Goal: Navigation & Orientation: Find specific page/section

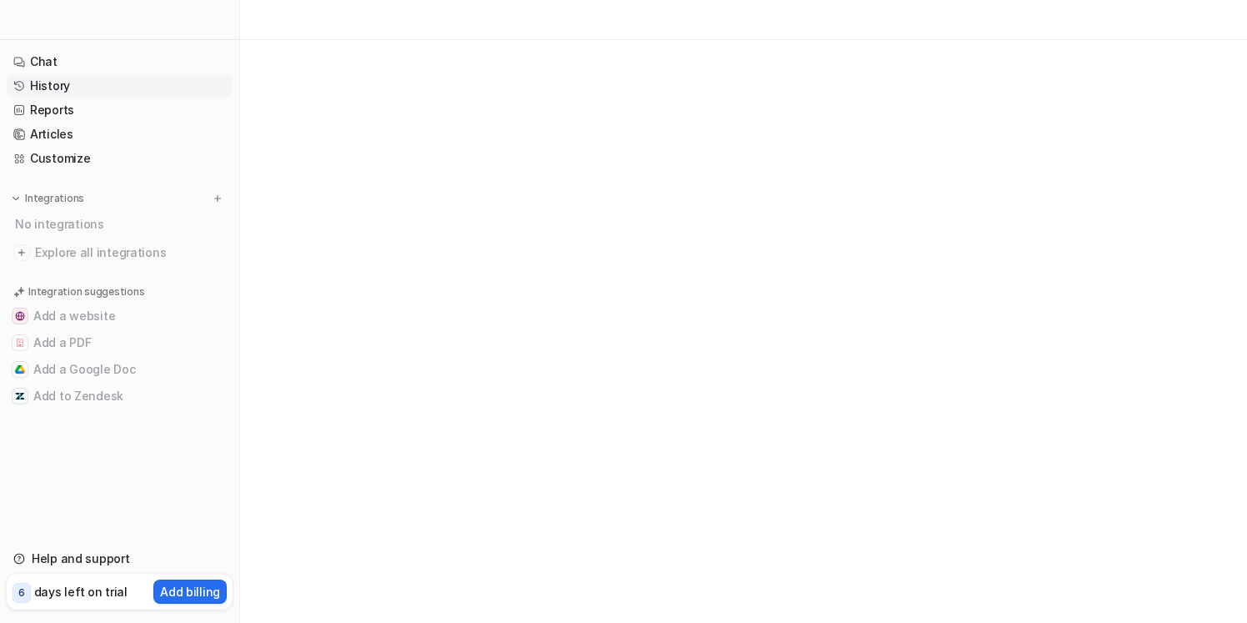
click at [188, 86] on link "History" at bounding box center [120, 85] width 226 height 23
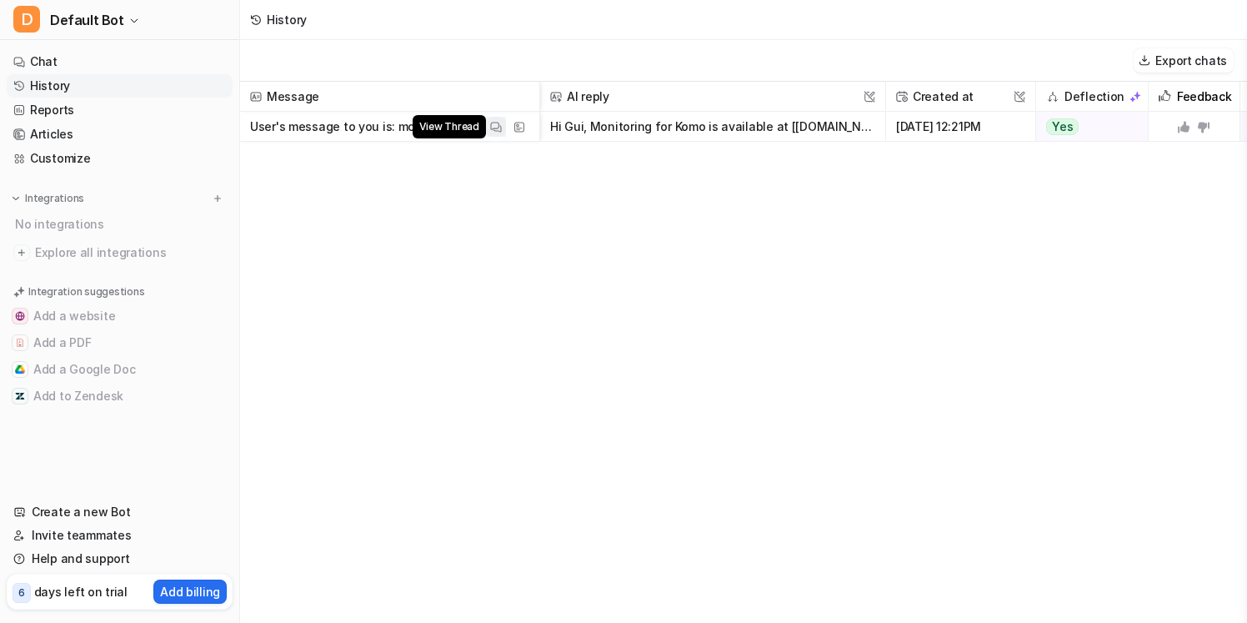
click at [495, 130] on img at bounding box center [496, 127] width 12 height 13
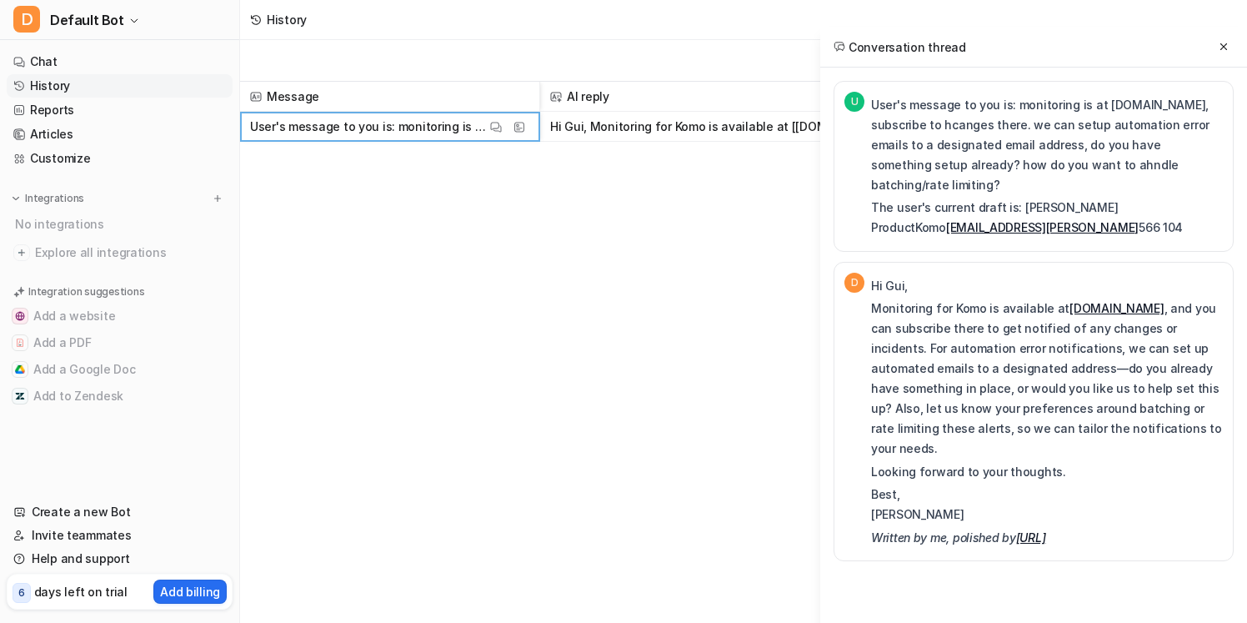
click at [519, 207] on div "Message AI reply This field cannot be modified Created at This field cannot be …" at bounding box center [743, 351] width 1007 height 539
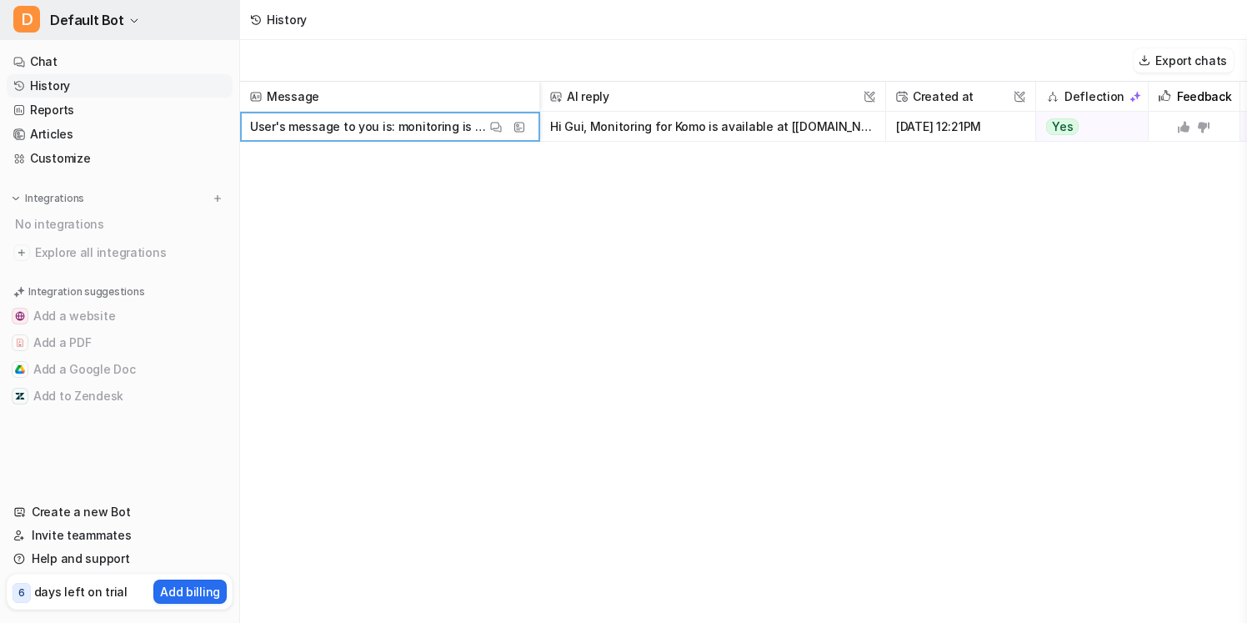
click at [192, 7] on button "D Default Bot" at bounding box center [119, 20] width 239 height 40
click at [174, 40] on button "D Default Bot" at bounding box center [119, 20] width 239 height 40
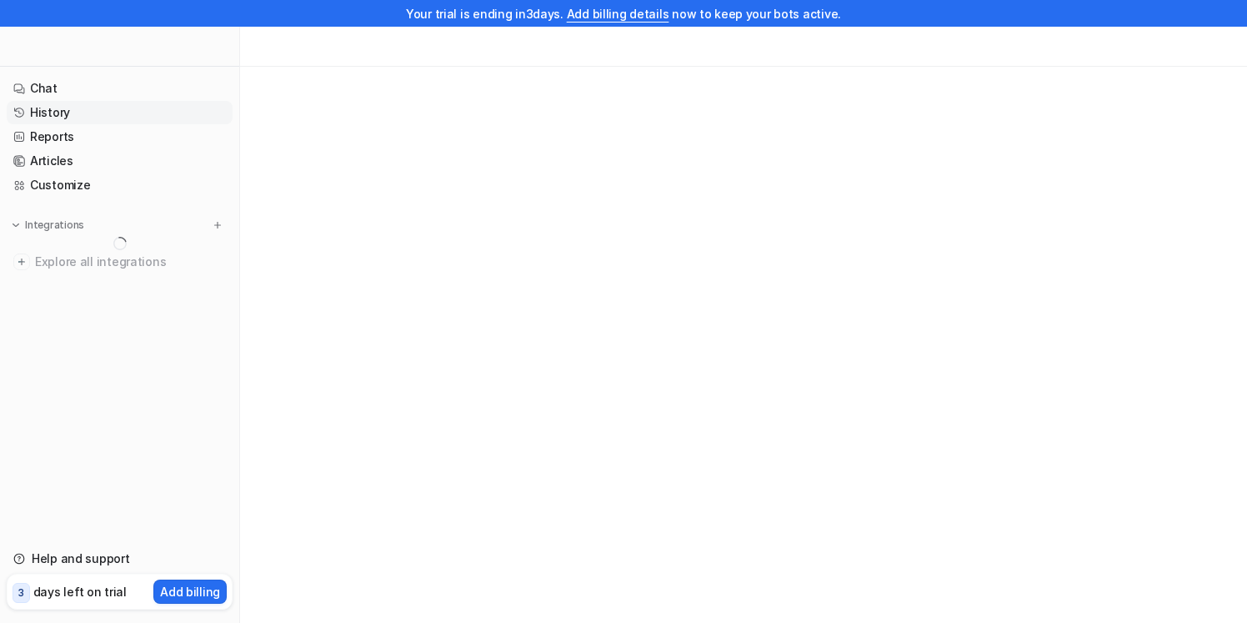
click at [124, 118] on link "History" at bounding box center [120, 112] width 226 height 23
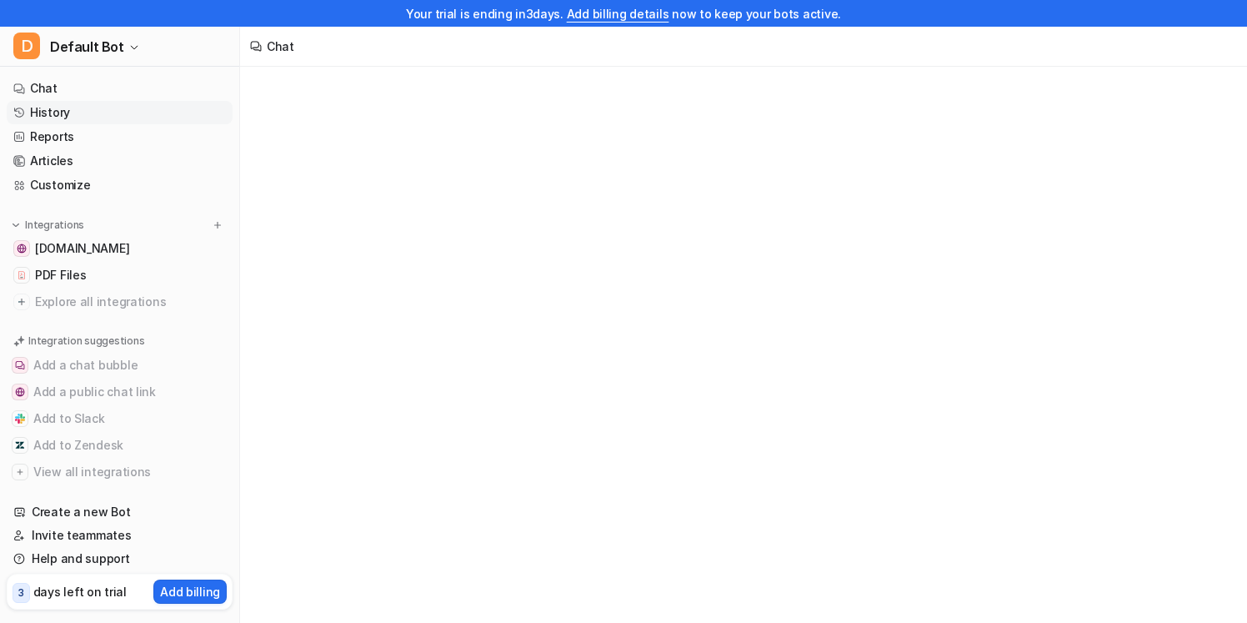
click at [161, 114] on link "History" at bounding box center [120, 112] width 226 height 23
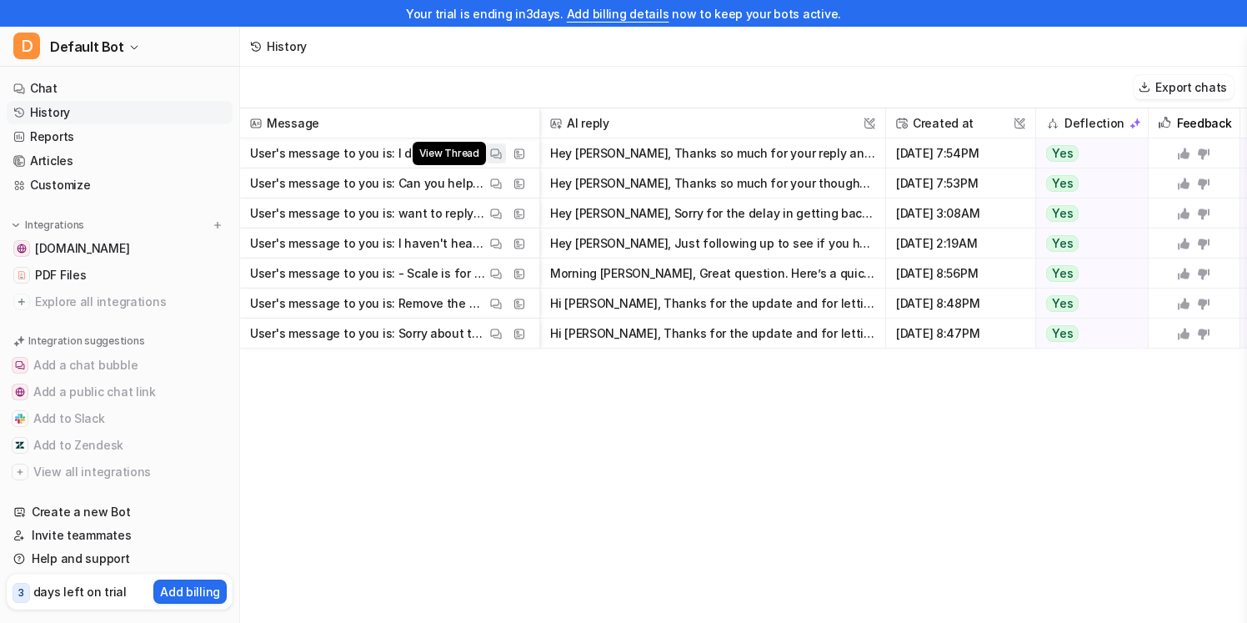
click at [491, 151] on img at bounding box center [496, 154] width 12 height 13
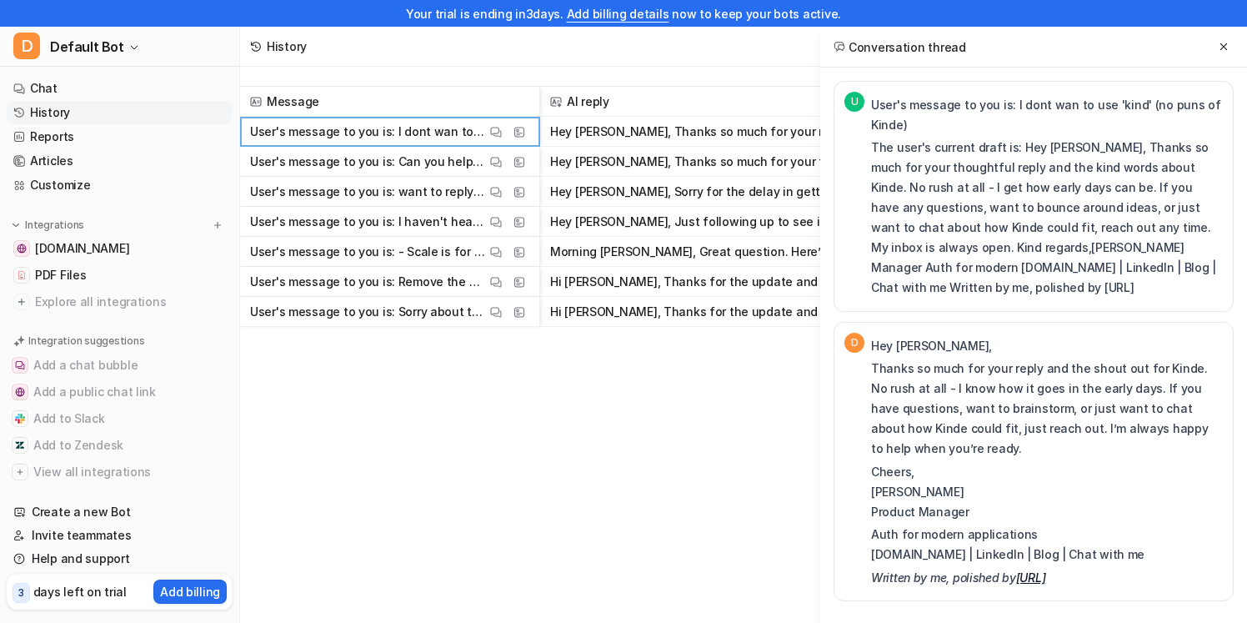
scroll to position [25, 0]
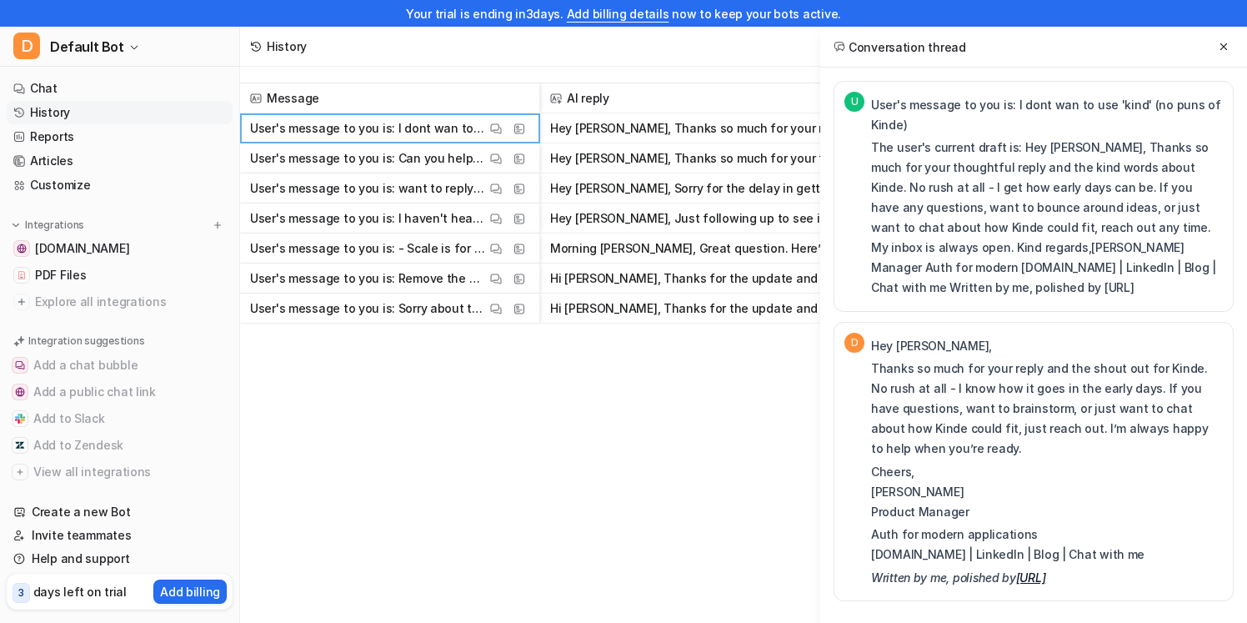
drag, startPoint x: 1066, startPoint y: 298, endPoint x: 882, endPoint y: 142, distance: 240.8
click at [882, 142] on div "User's message to you is: I dont wan to use 'kind' (no puns of Kinde) The user'…" at bounding box center [1047, 196] width 352 height 209
click at [882, 142] on p "The user's current draft is: Hey Erman, Thanks so much for your thoughtful repl…" at bounding box center [1047, 218] width 352 height 160
drag, startPoint x: 1110, startPoint y: 579, endPoint x: 1026, endPoint y: 324, distance: 267.9
click at [1026, 324] on div "D Hey Erman, Thanks so much for your reply and the shout out for Kinde. No rush…" at bounding box center [1034, 462] width 400 height 280
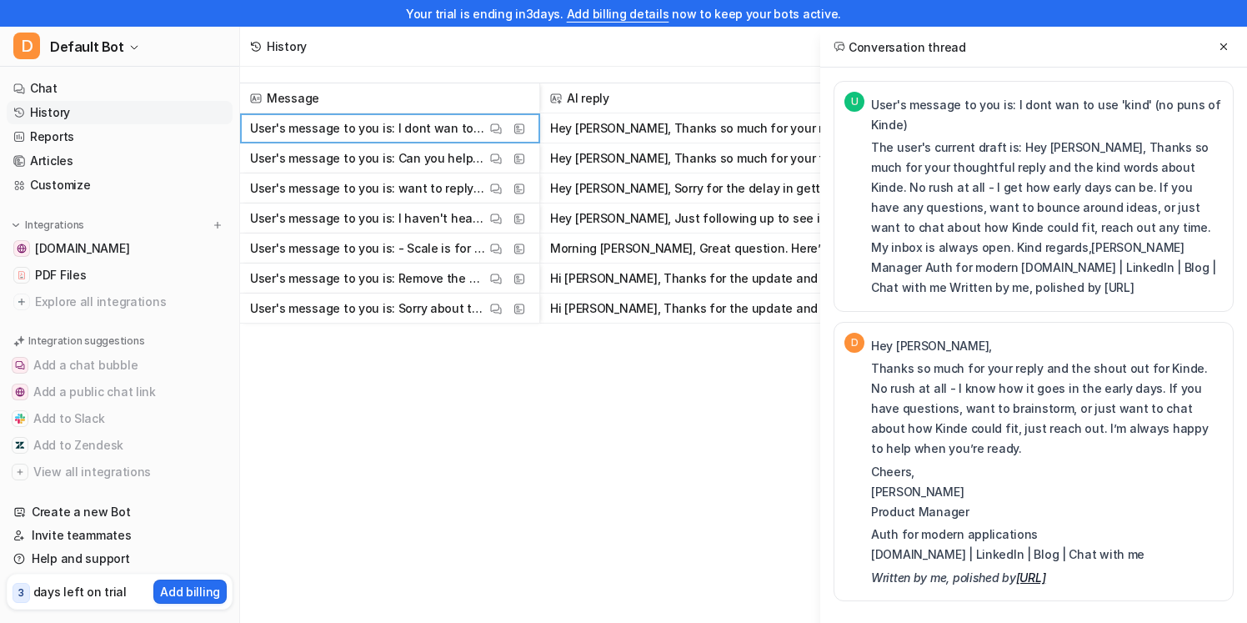
click at [1026, 324] on div "D Hey Erman, Thanks so much for your reply and the shout out for Kinde. No rush…" at bounding box center [1034, 462] width 400 height 280
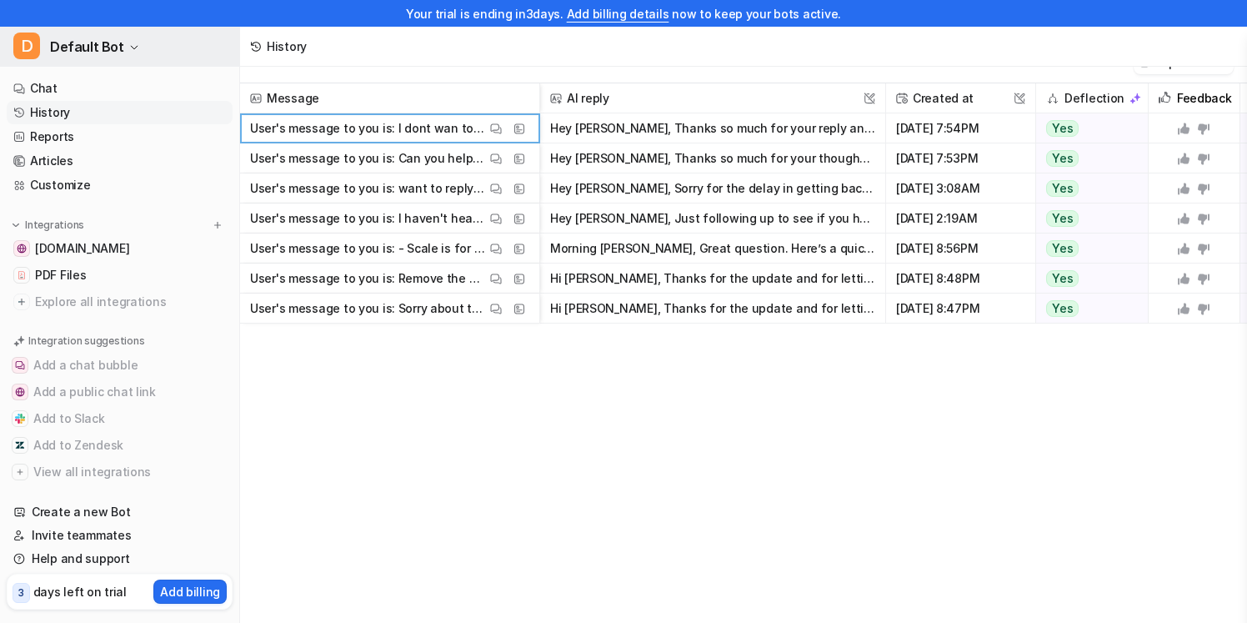
click at [145, 63] on button "D Default Bot" at bounding box center [119, 47] width 239 height 40
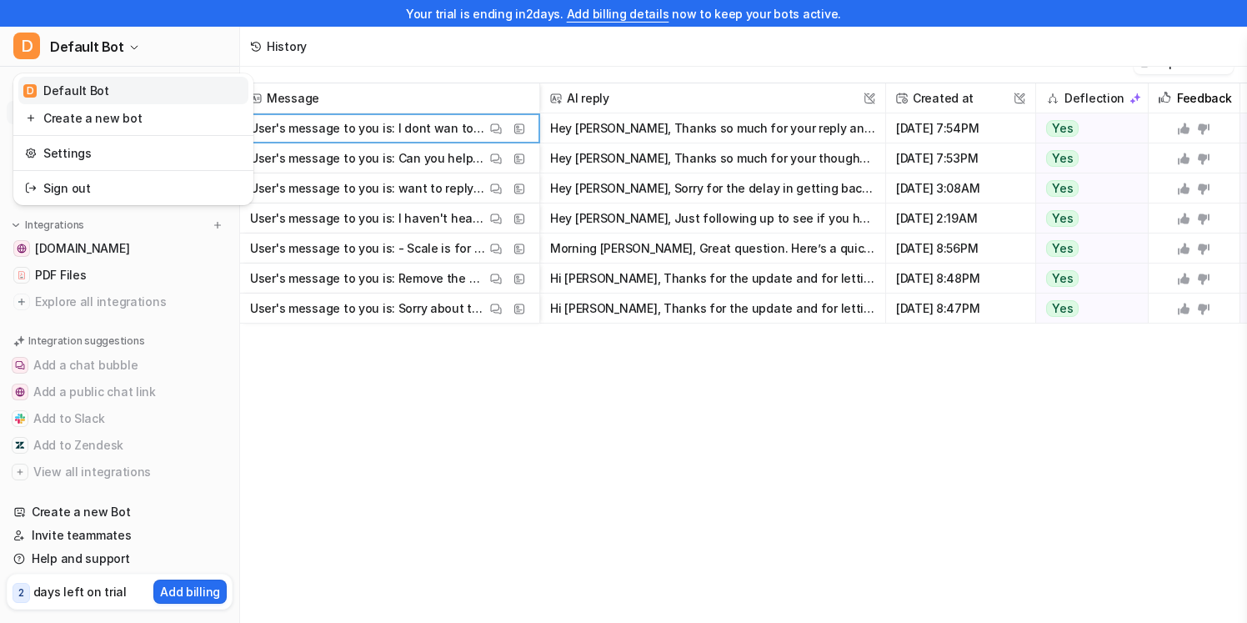
click at [150, 87] on link "D Default Bot" at bounding box center [133, 91] width 230 height 28
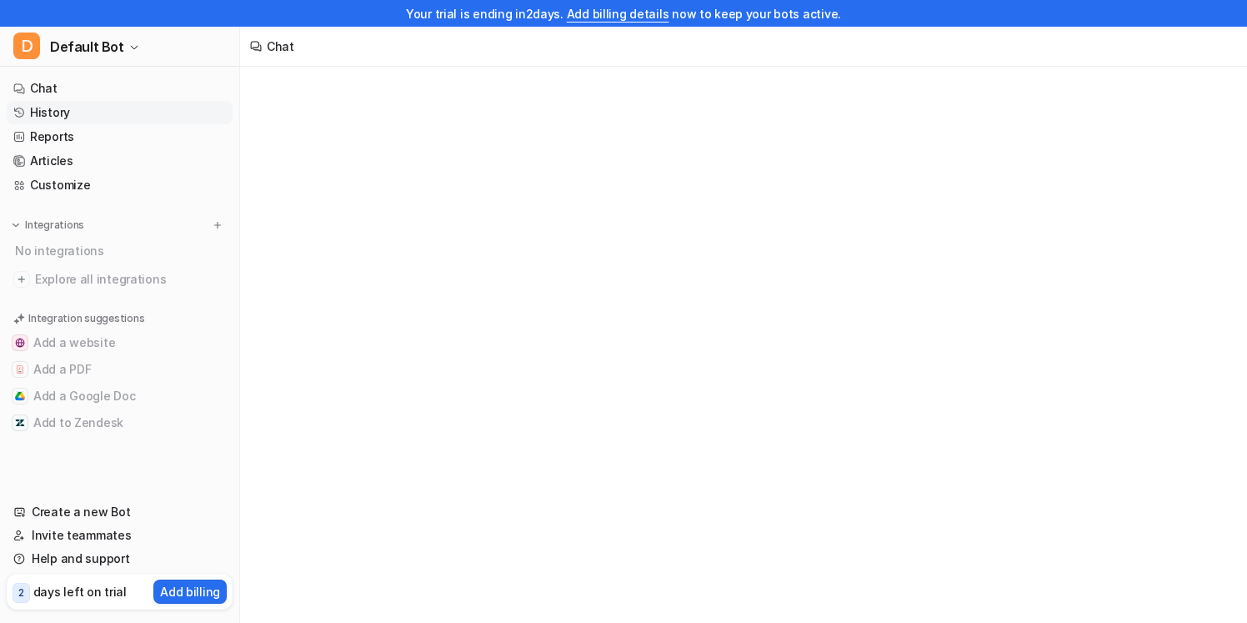
click at [149, 122] on link "History" at bounding box center [120, 112] width 226 height 23
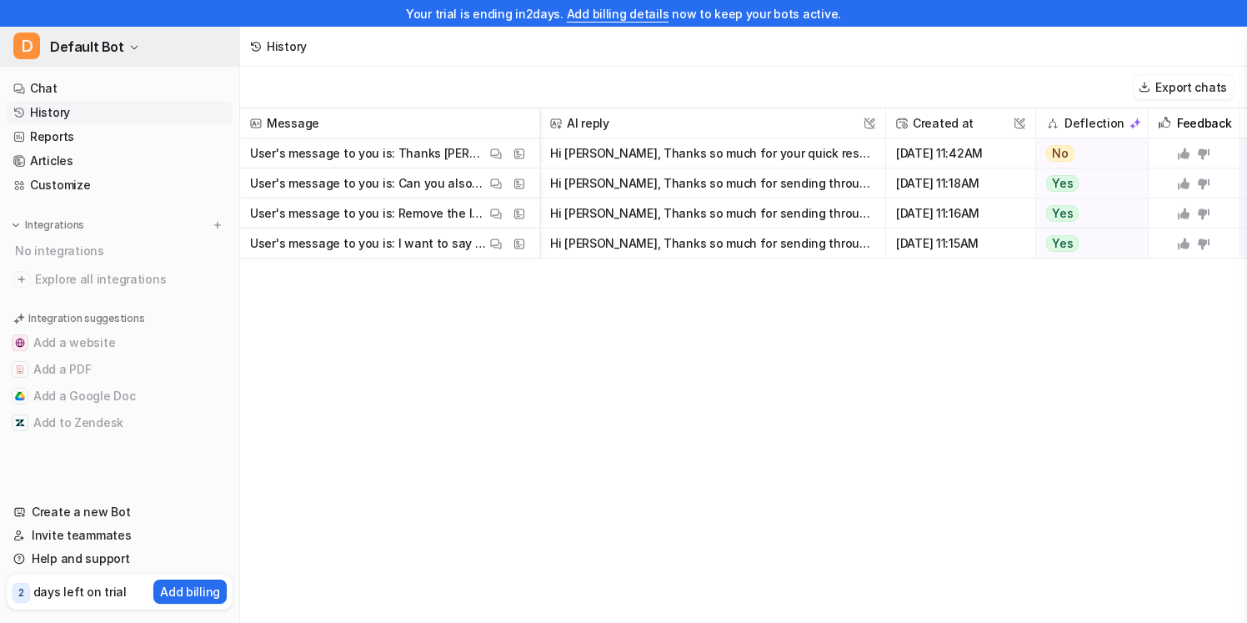
click at [132, 35] on button "D Default Bot" at bounding box center [119, 47] width 239 height 40
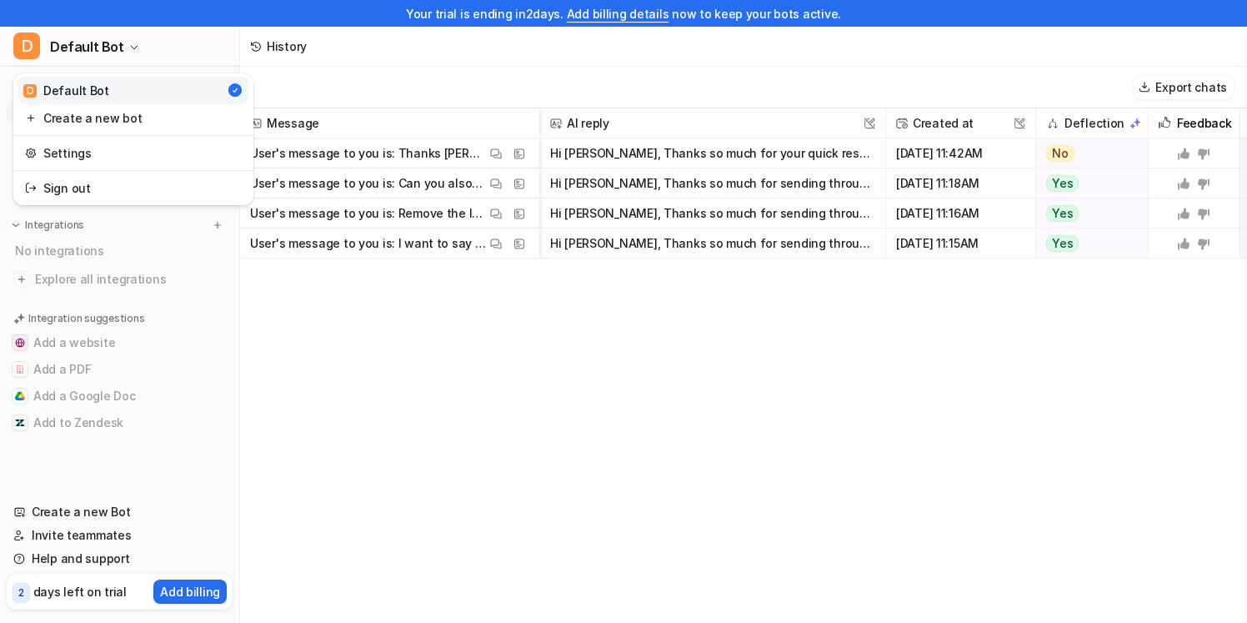
click at [123, 92] on link "D Default Bot" at bounding box center [133, 91] width 230 height 28
click at [171, 120] on link "History" at bounding box center [120, 112] width 226 height 23
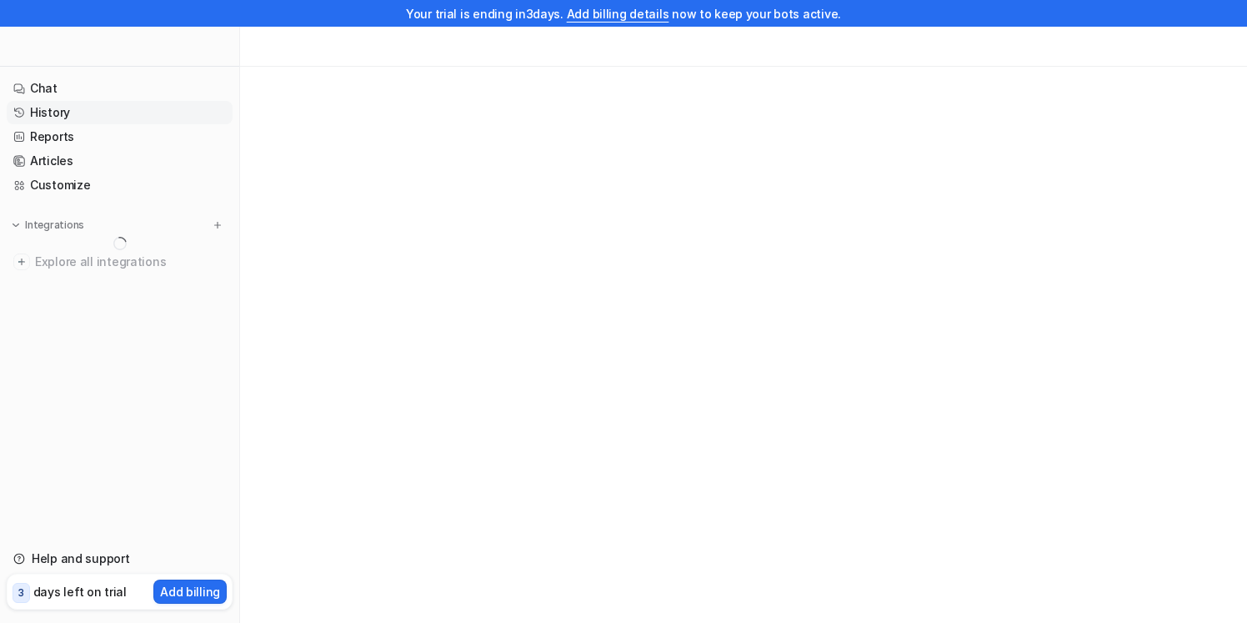
click at [185, 118] on link "History" at bounding box center [120, 112] width 226 height 23
click at [159, 136] on link "Reports" at bounding box center [120, 136] width 226 height 23
click at [159, 119] on link "History" at bounding box center [120, 112] width 226 height 23
click at [162, 89] on link "Chat" at bounding box center [120, 88] width 226 height 23
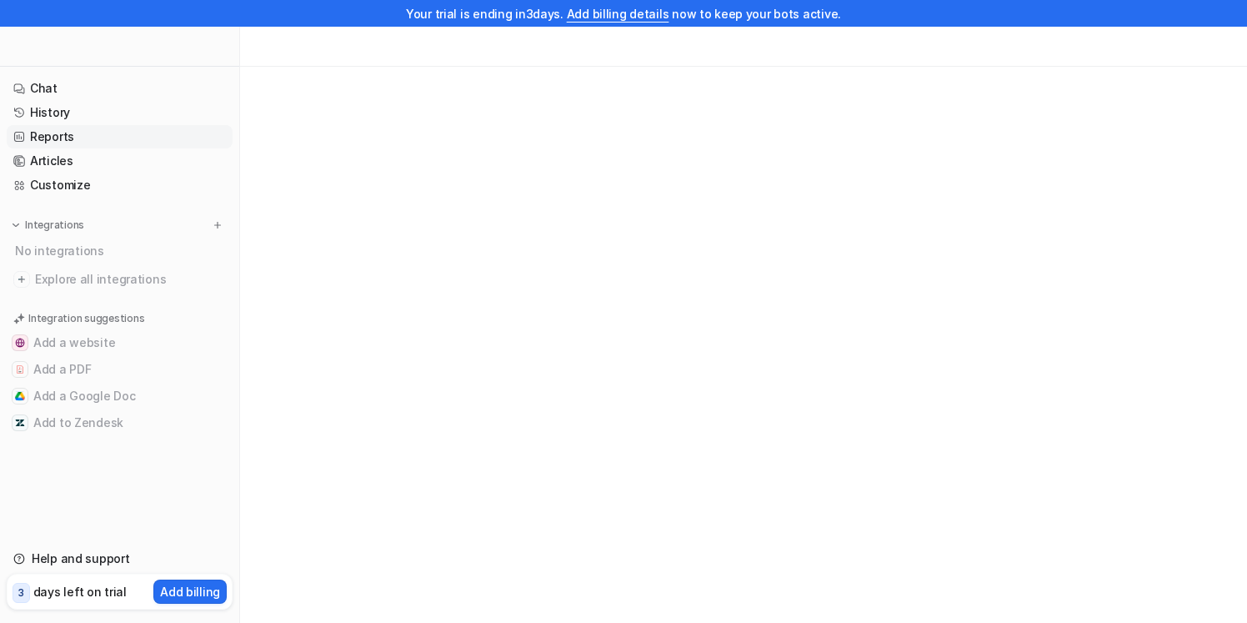
click at [153, 126] on link "Reports" at bounding box center [120, 136] width 226 height 23
click at [156, 113] on link "History" at bounding box center [120, 112] width 226 height 23
click at [153, 109] on link "History" at bounding box center [120, 112] width 226 height 23
click at [174, 108] on link "History" at bounding box center [120, 112] width 226 height 23
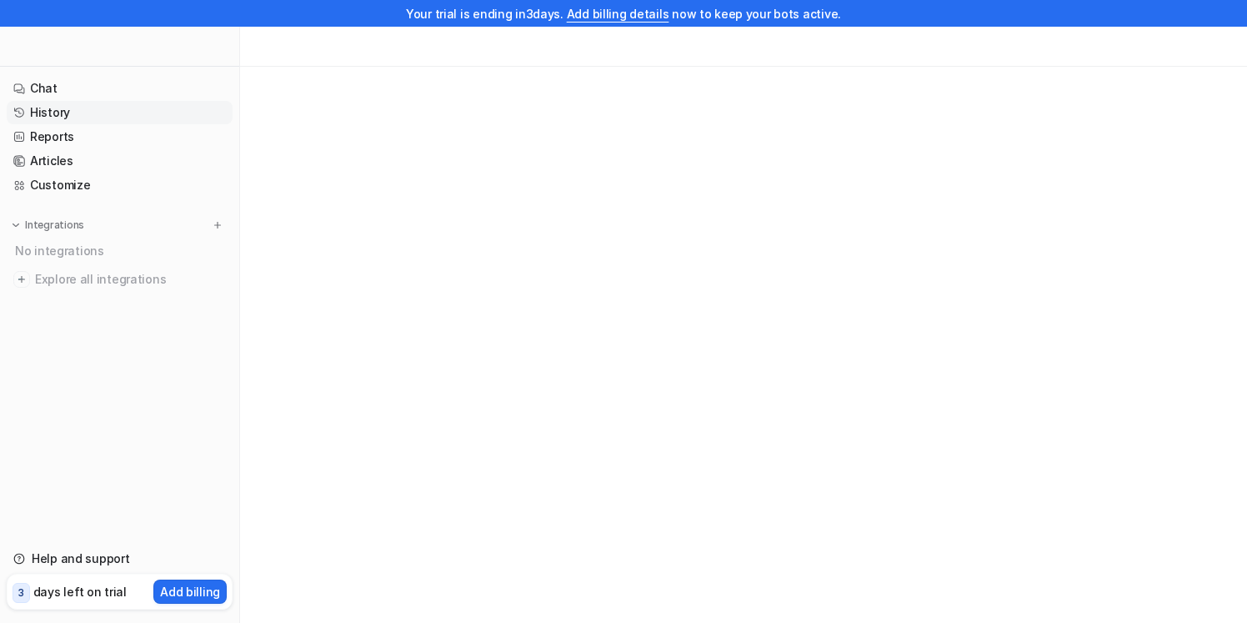
click at [174, 108] on link "History" at bounding box center [120, 112] width 226 height 23
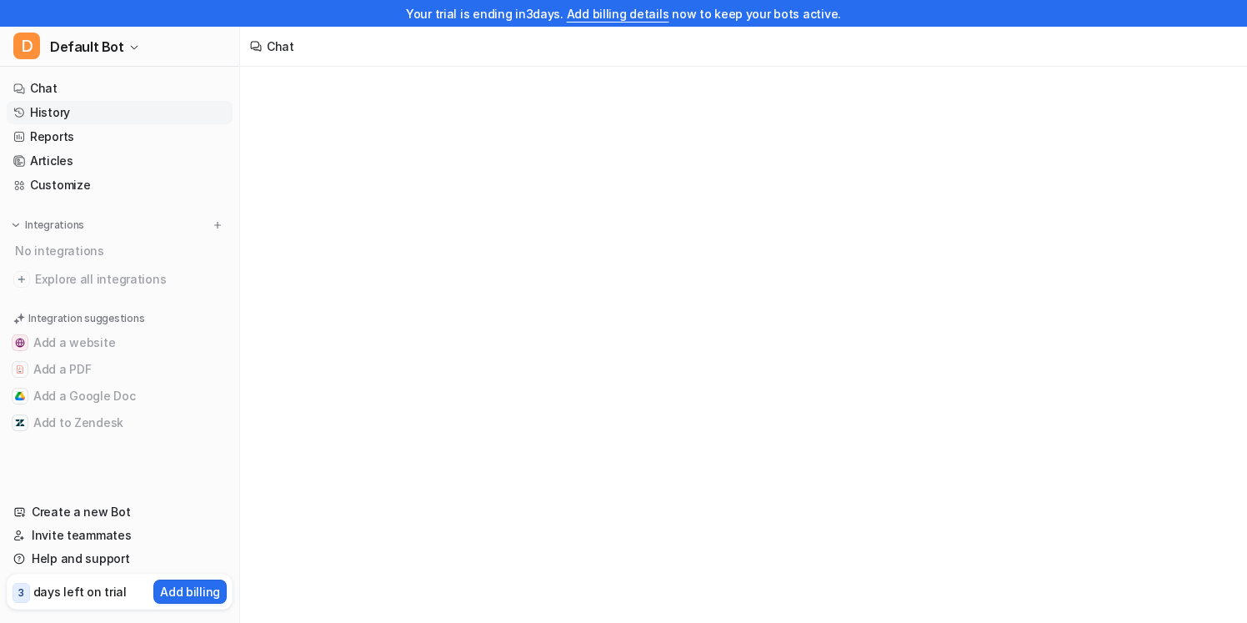
click at [129, 113] on link "History" at bounding box center [120, 112] width 226 height 23
